Goal: Transaction & Acquisition: Book appointment/travel/reservation

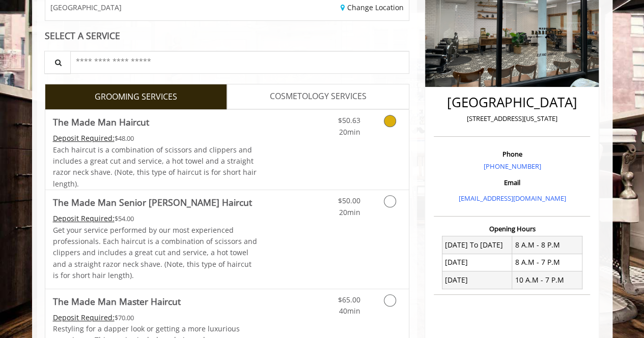
click at [237, 129] on link "The Made Man Haircut Deposit Required: $48.00 Each haircut is a combination of …" at bounding box center [155, 150] width 205 height 80
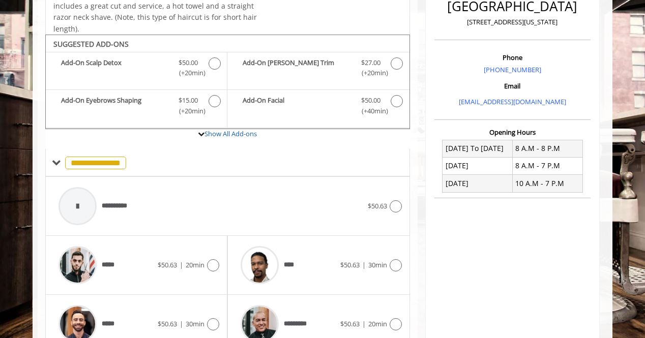
scroll to position [299, 0]
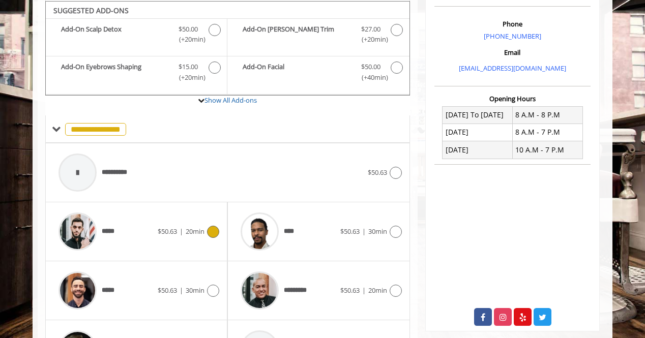
click at [161, 208] on div "***** $50.63 | 20min" at bounding box center [136, 232] width 166 height 48
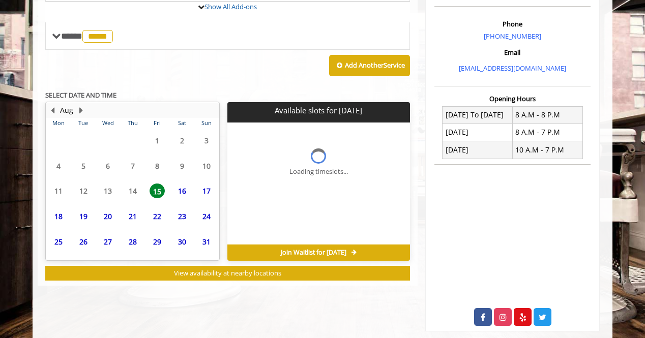
scroll to position [362, 0]
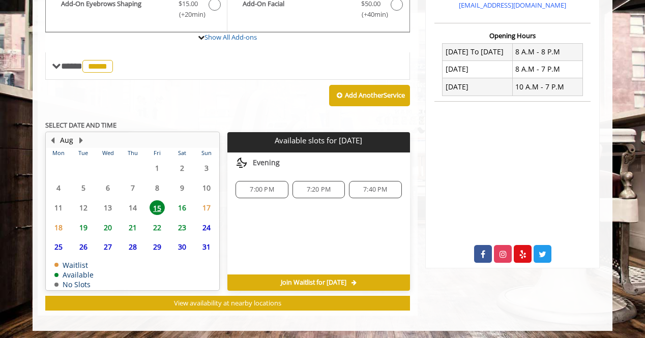
click at [81, 226] on span "19" at bounding box center [83, 227] width 15 height 15
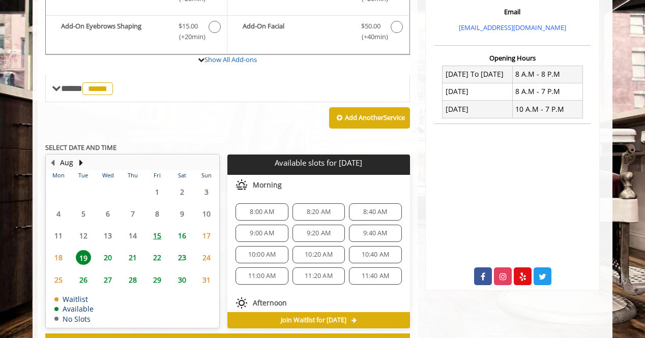
scroll to position [340, 0]
click at [182, 255] on span "23" at bounding box center [182, 257] width 15 height 15
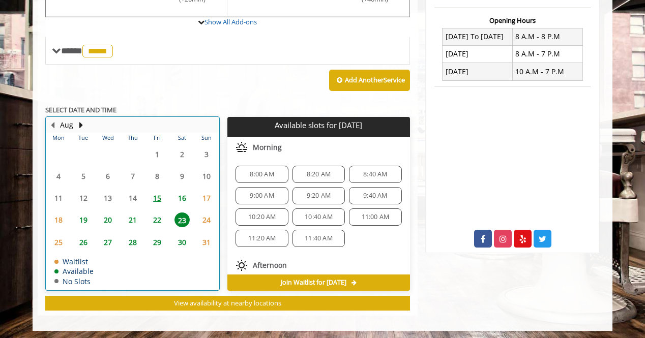
click at [167, 222] on div "22" at bounding box center [157, 220] width 20 height 15
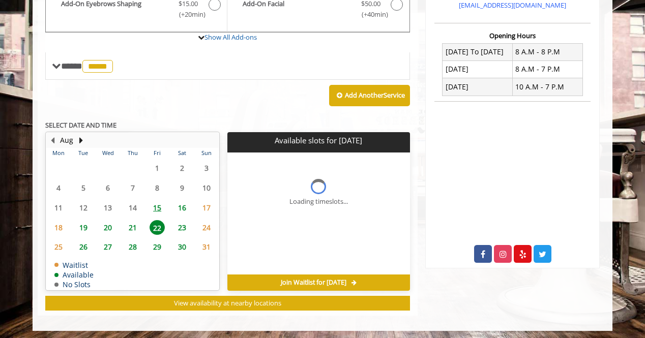
scroll to position [377, 0]
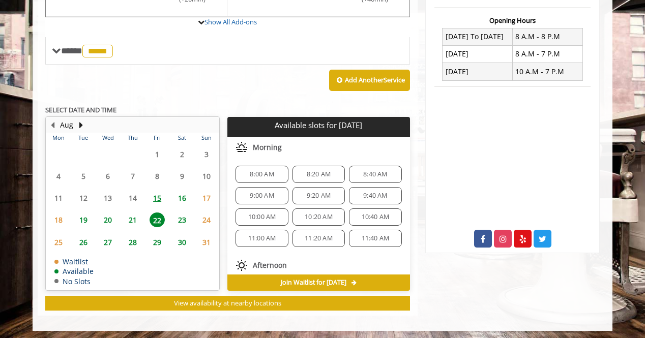
click at [351, 65] on div "Add Another Service" at bounding box center [227, 81] width 365 height 32
